Goal: Task Accomplishment & Management: Manage account settings

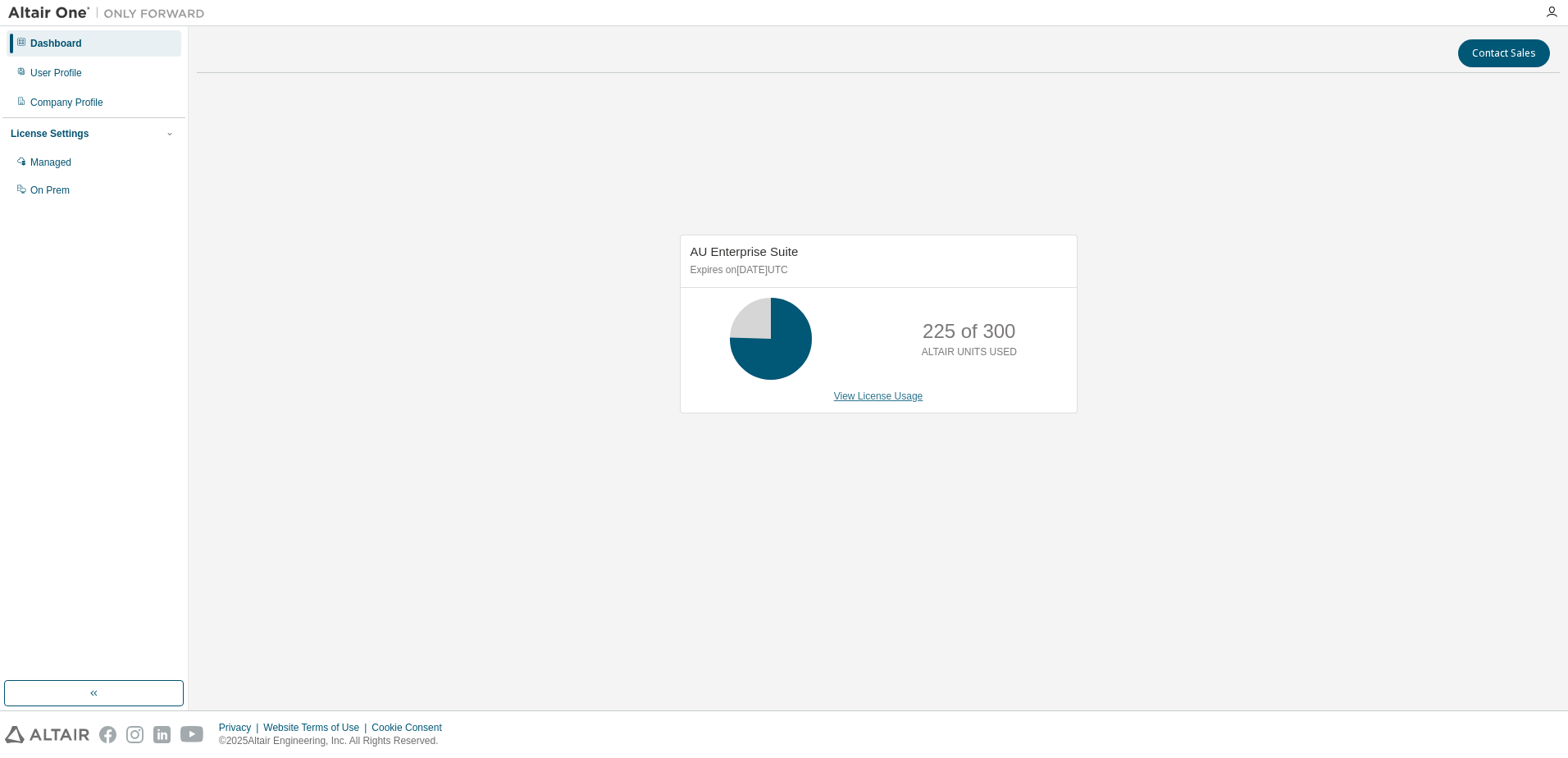
click at [846, 397] on link "View License Usage" at bounding box center [879, 396] width 90 height 12
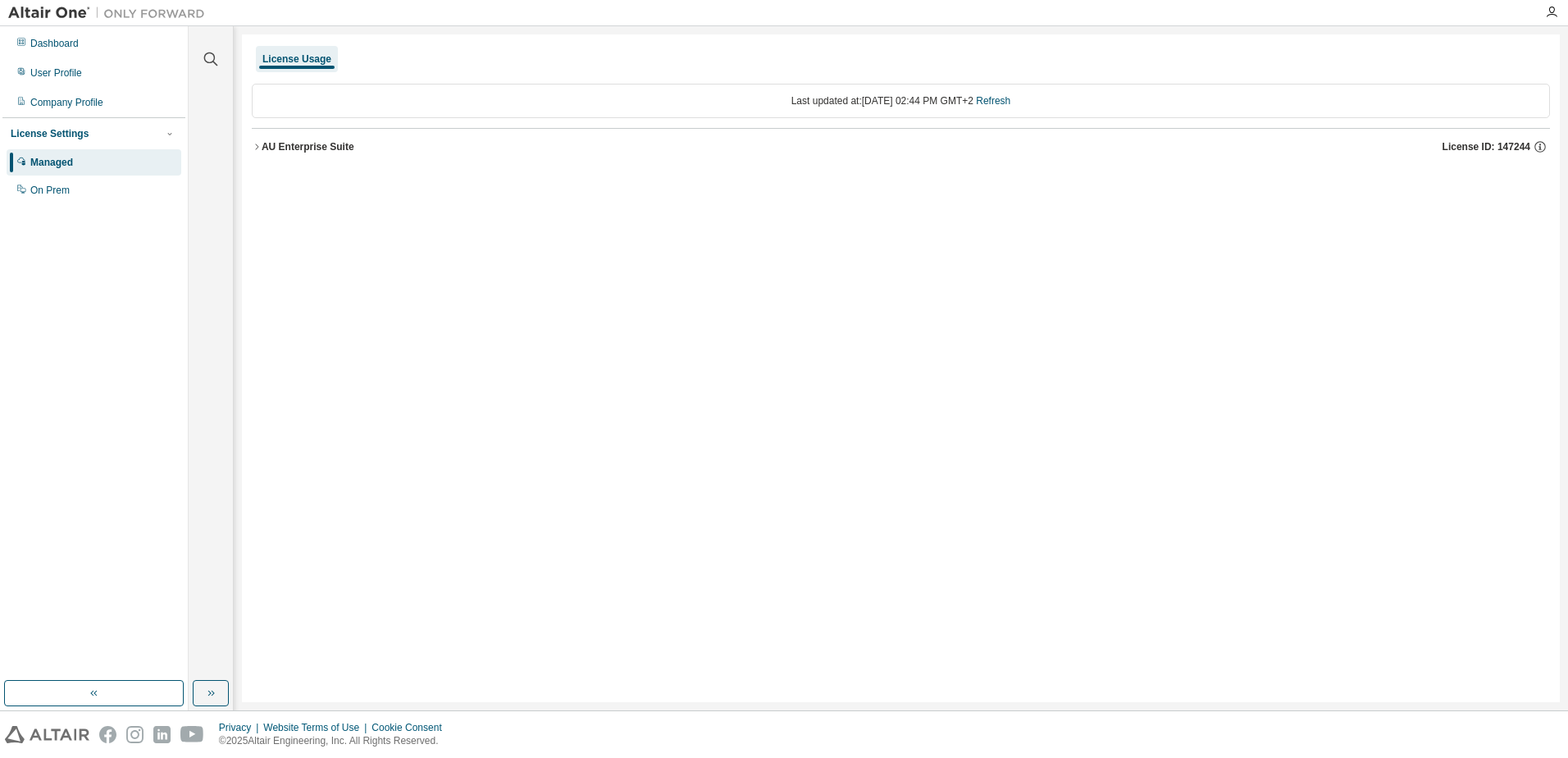
click at [253, 141] on button "AU Enterprise Suite License ID: 147244" at bounding box center [901, 147] width 1299 height 36
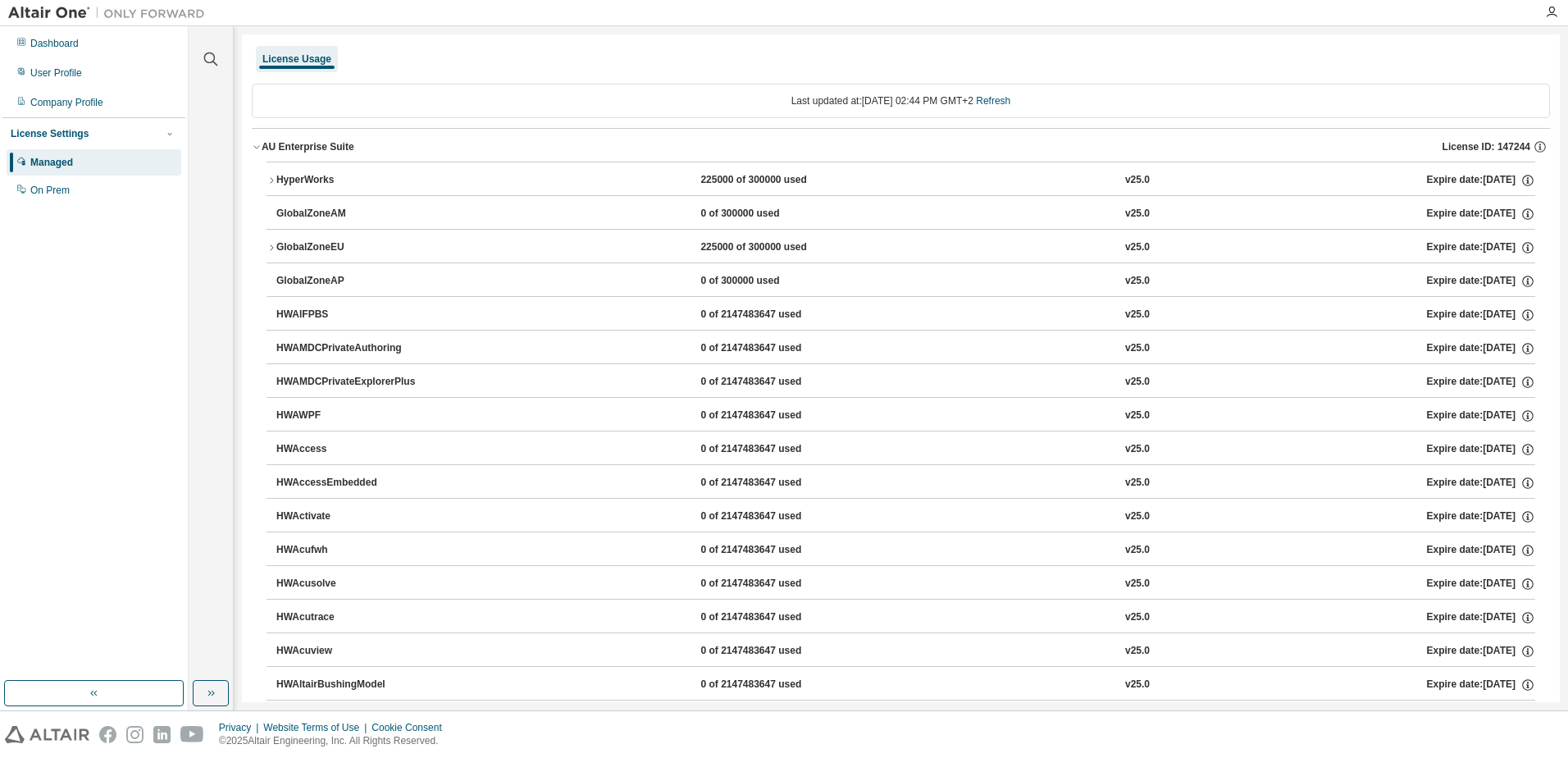
click at [270, 180] on icon "button" at bounding box center [271, 180] width 10 height 10
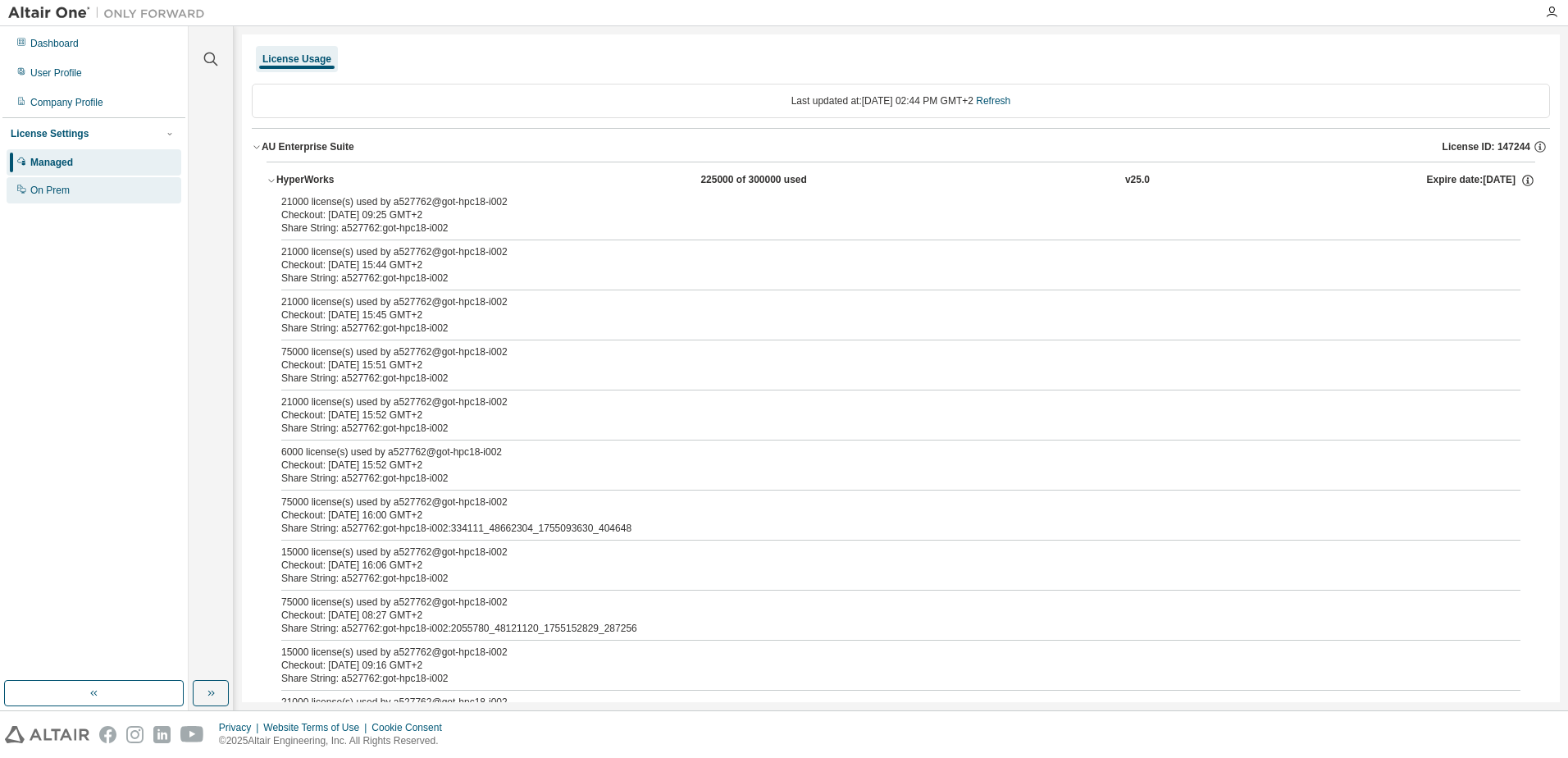
click at [63, 197] on div "On Prem" at bounding box center [49, 190] width 39 height 13
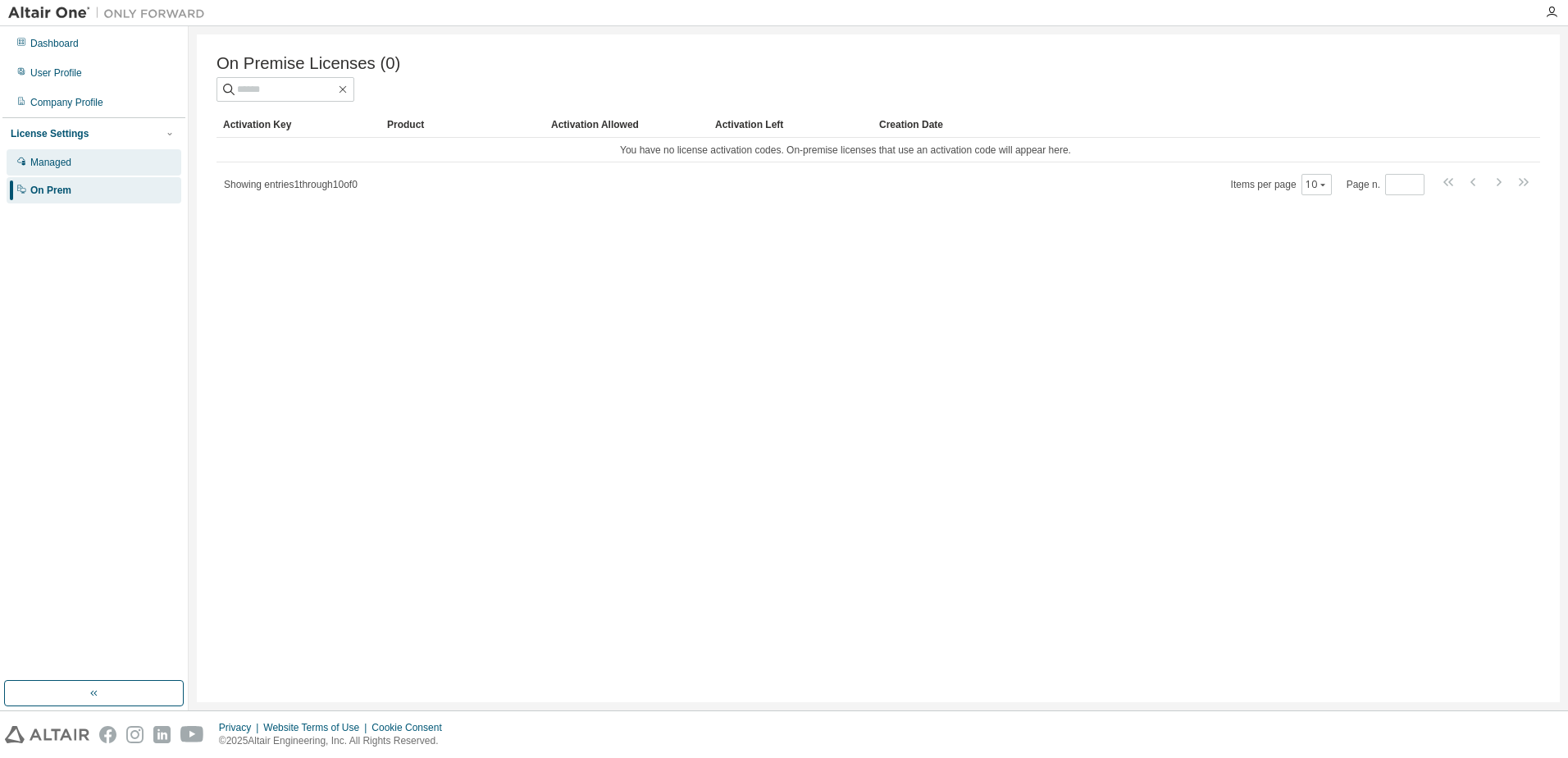
click at [58, 168] on div "Managed" at bounding box center [50, 162] width 41 height 13
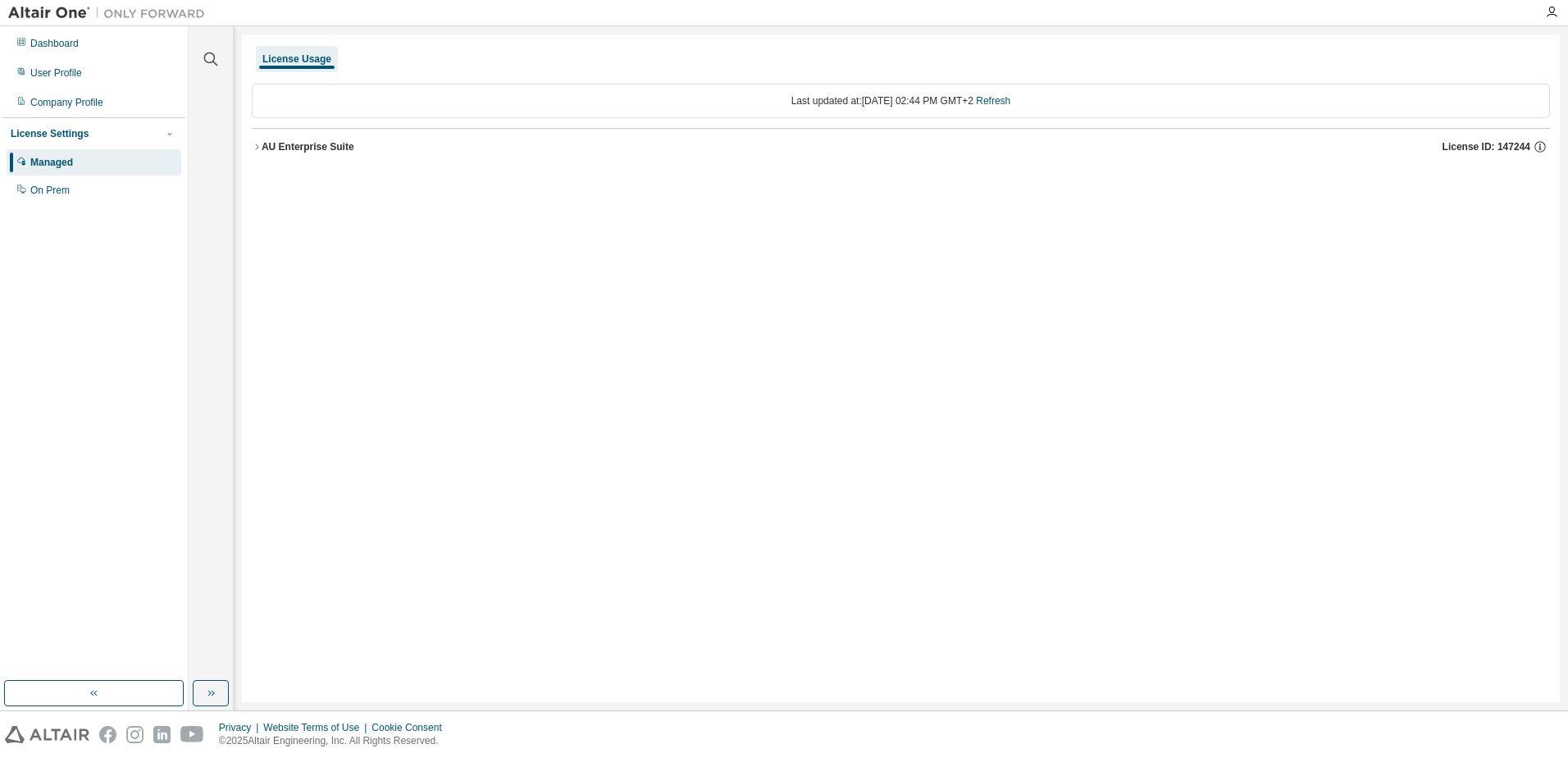
click at [254, 145] on icon "button" at bounding box center [257, 146] width 10 height 10
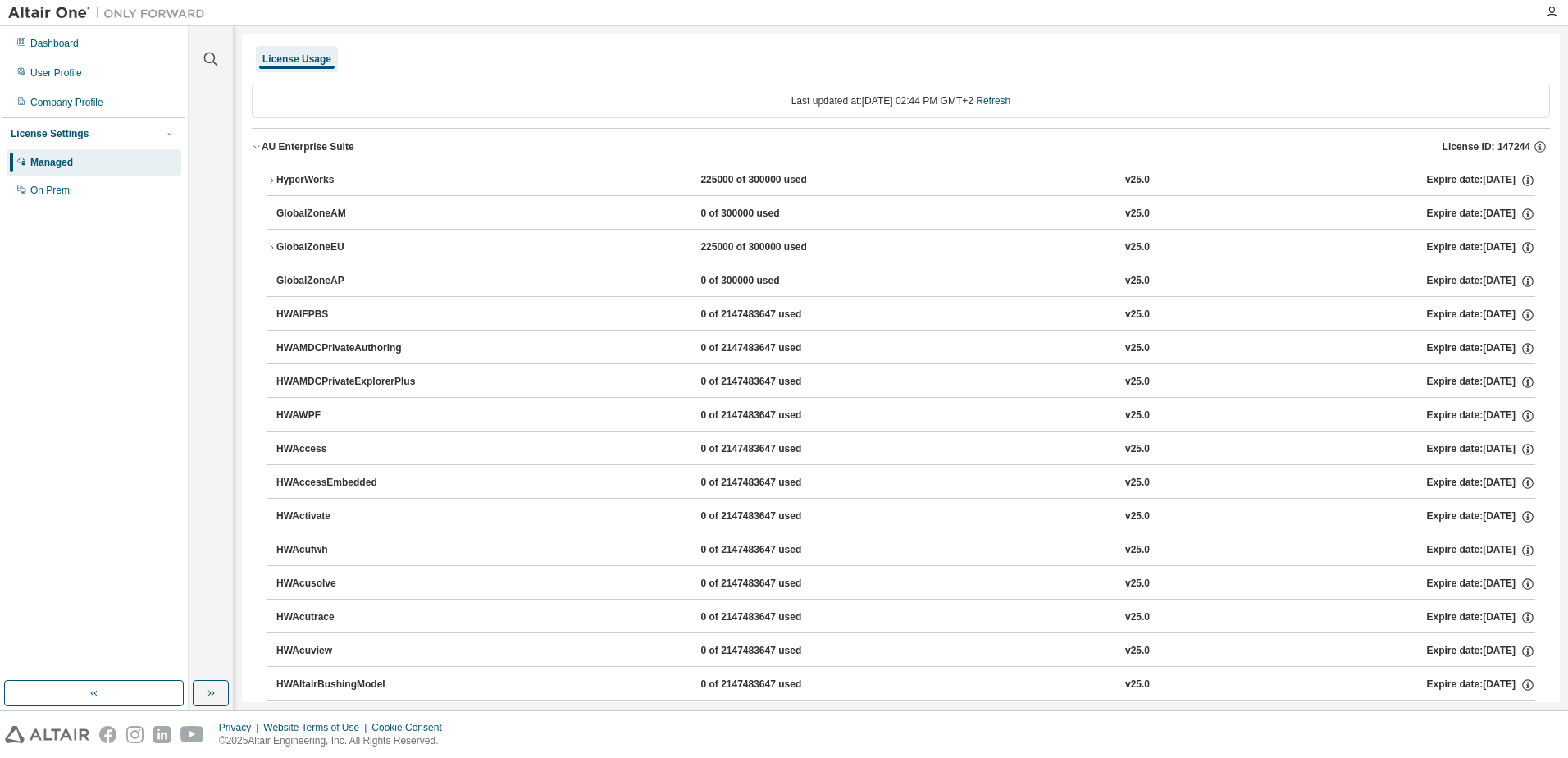
click at [268, 247] on icon "button" at bounding box center [271, 248] width 10 height 10
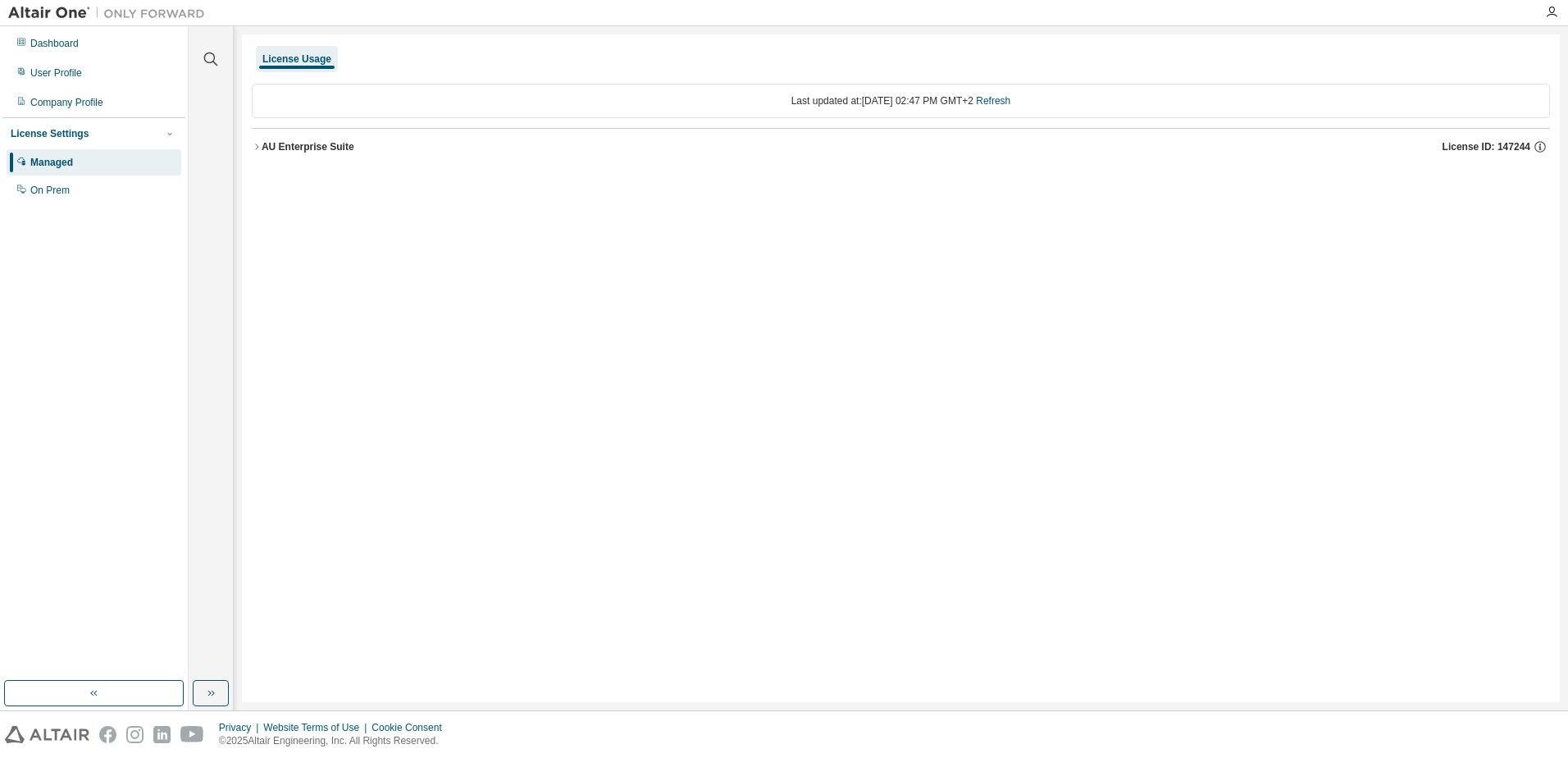
click at [308, 153] on div "AU Enterprise Suite License ID: 147244" at bounding box center [906, 147] width 1289 height 15
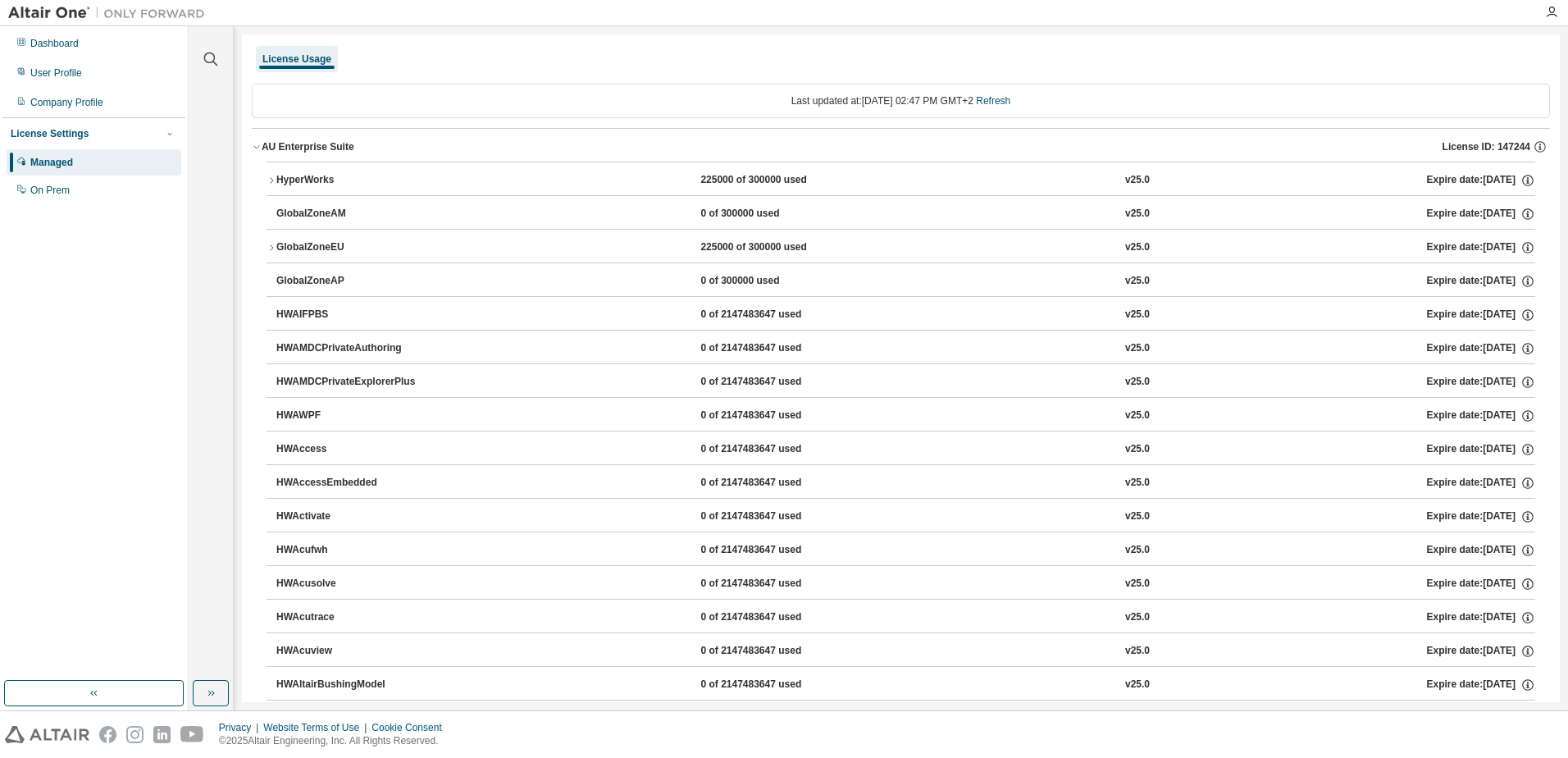
click at [272, 179] on icon "button" at bounding box center [271, 180] width 10 height 10
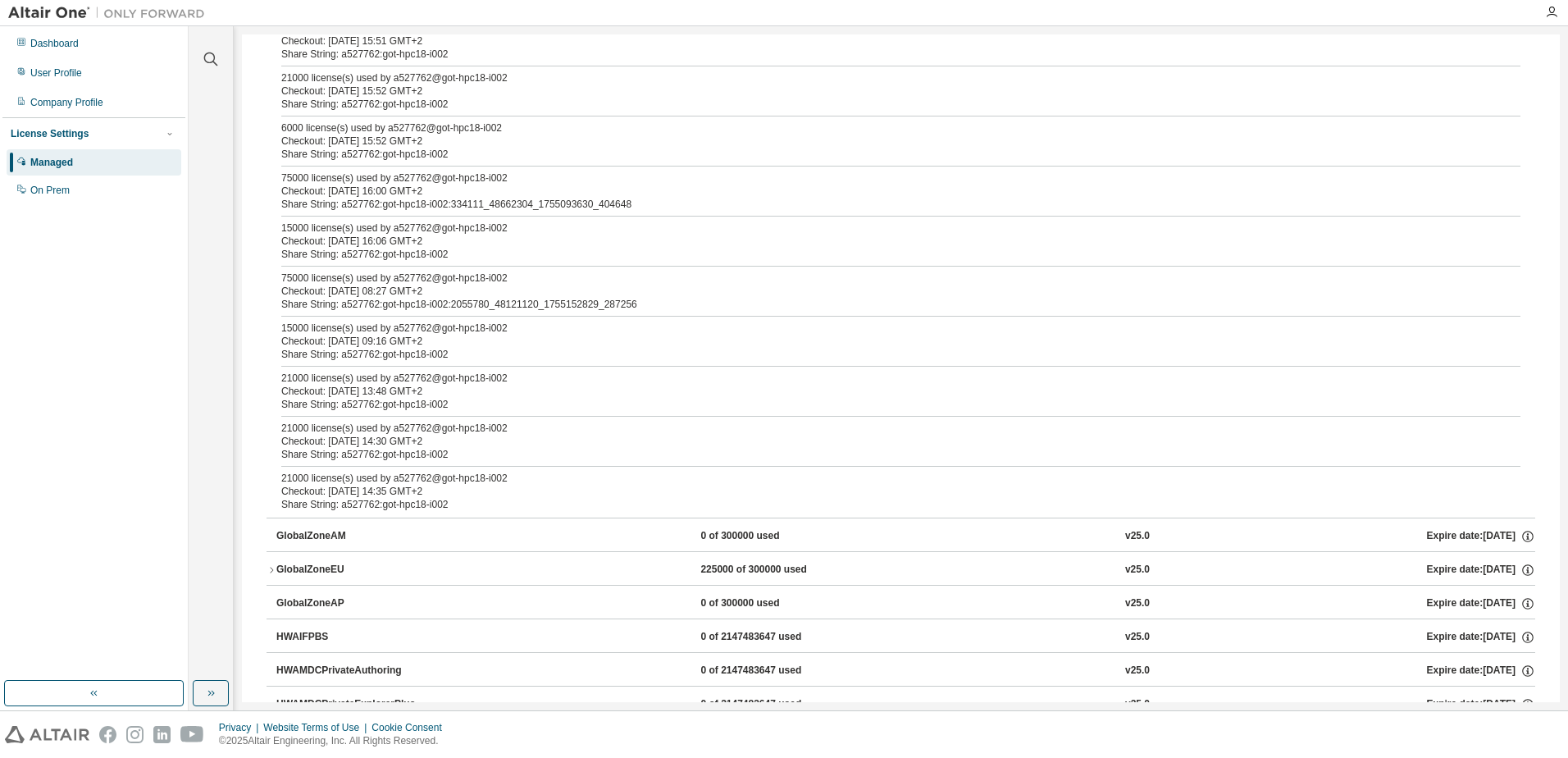
scroll to position [328, 0]
